Goal: Task Accomplishment & Management: Manage account settings

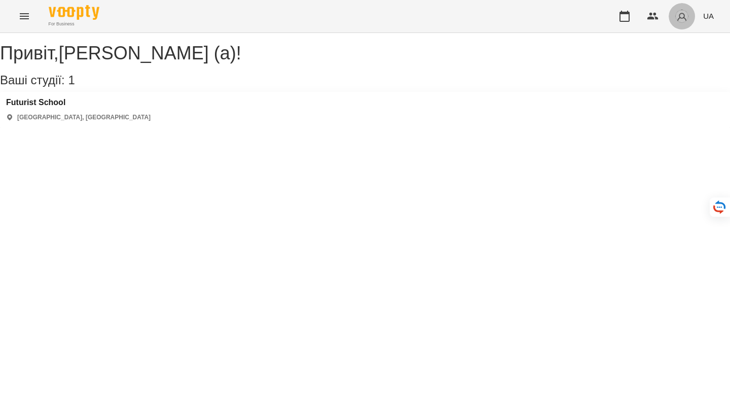
click at [685, 21] on img "button" at bounding box center [682, 16] width 14 height 14
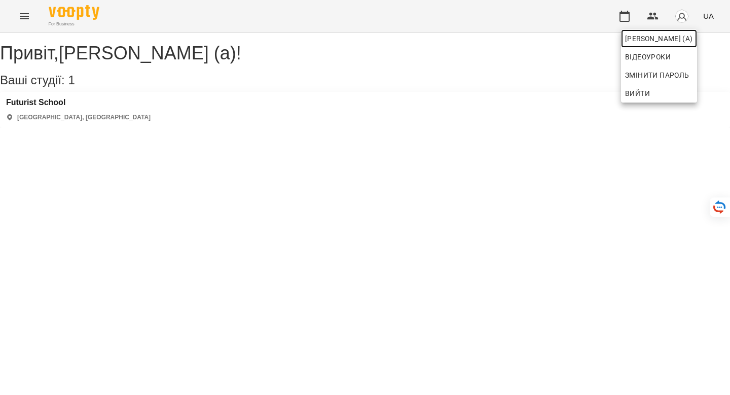
click at [667, 43] on span "[PERSON_NAME] (а)" at bounding box center [659, 38] width 68 height 12
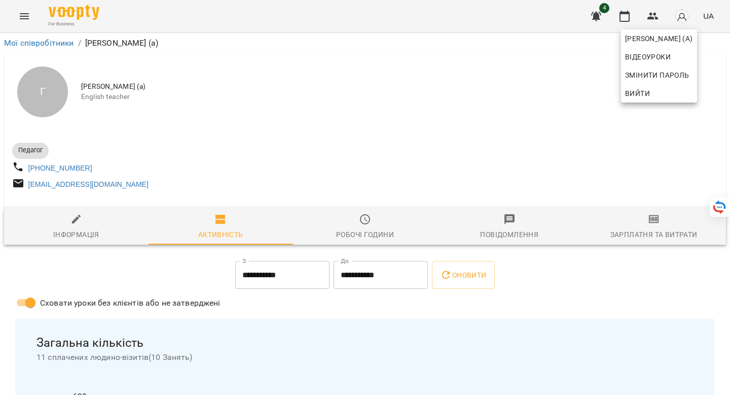
drag, startPoint x: 80, startPoint y: 182, endPoint x: 96, endPoint y: 179, distance: 15.9
click at [80, 182] on div at bounding box center [365, 197] width 730 height 395
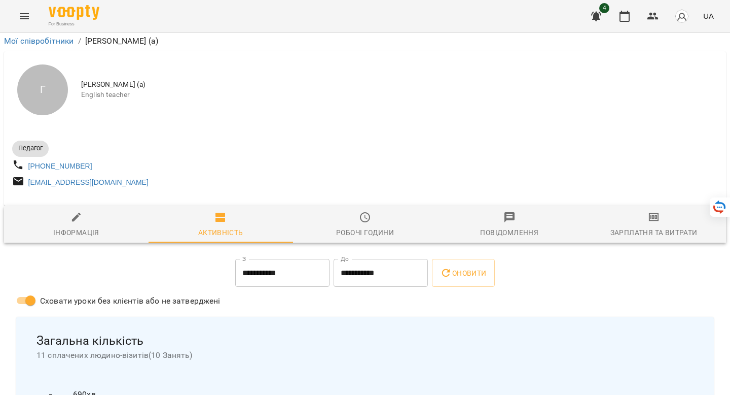
scroll to position [51, 0]
click at [95, 211] on span "Інформація" at bounding box center [76, 224] width 132 height 27
select select "**"
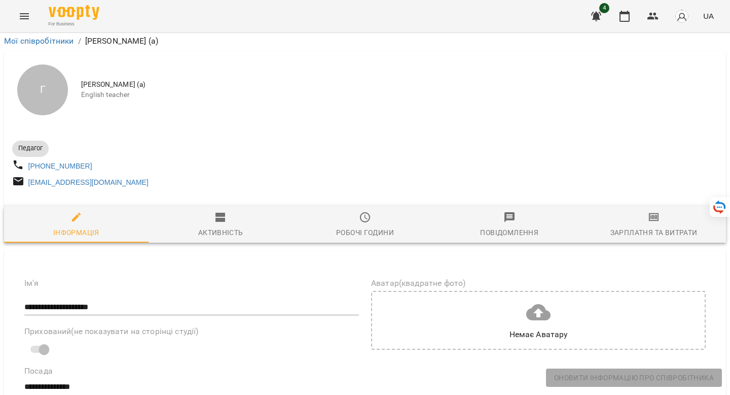
click at [385, 226] on div "Робочі години" at bounding box center [365, 232] width 58 height 12
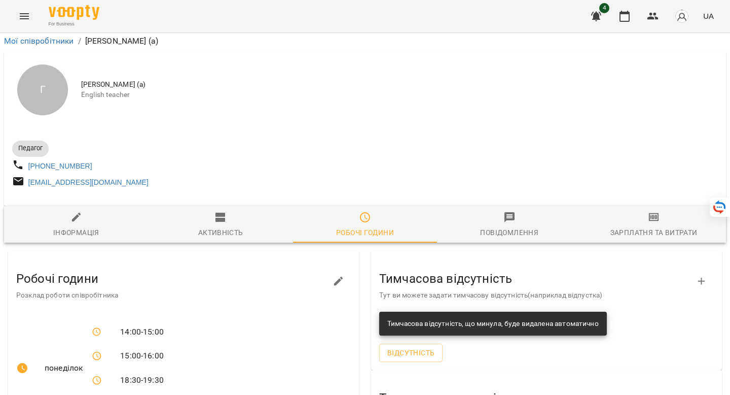
scroll to position [510, 0]
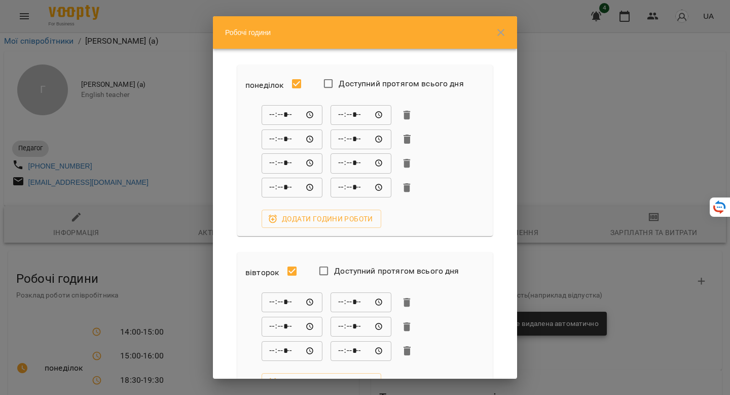
scroll to position [695, 0]
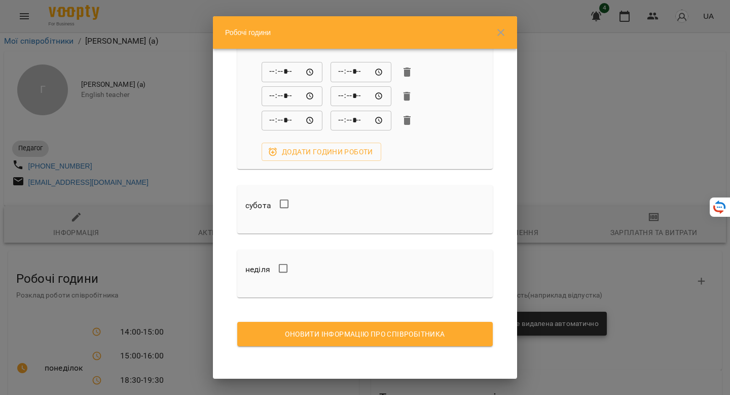
click at [512, 34] on button "button" at bounding box center [501, 32] width 24 height 24
